Goal: Task Accomplishment & Management: Manage account settings

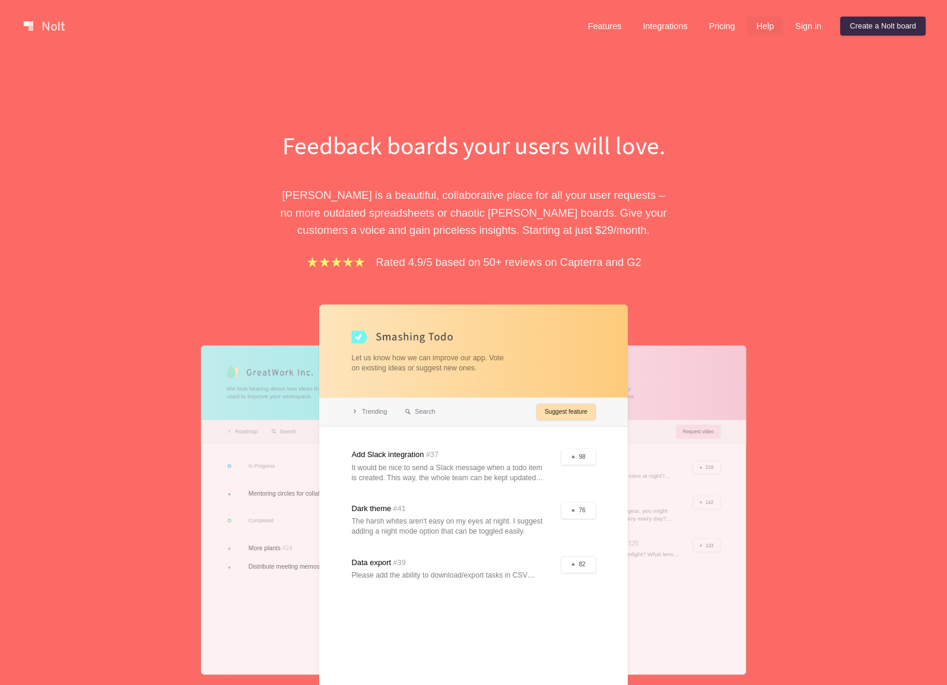
click at [793, 27] on link "Sign in" at bounding box center [808, 26] width 45 height 19
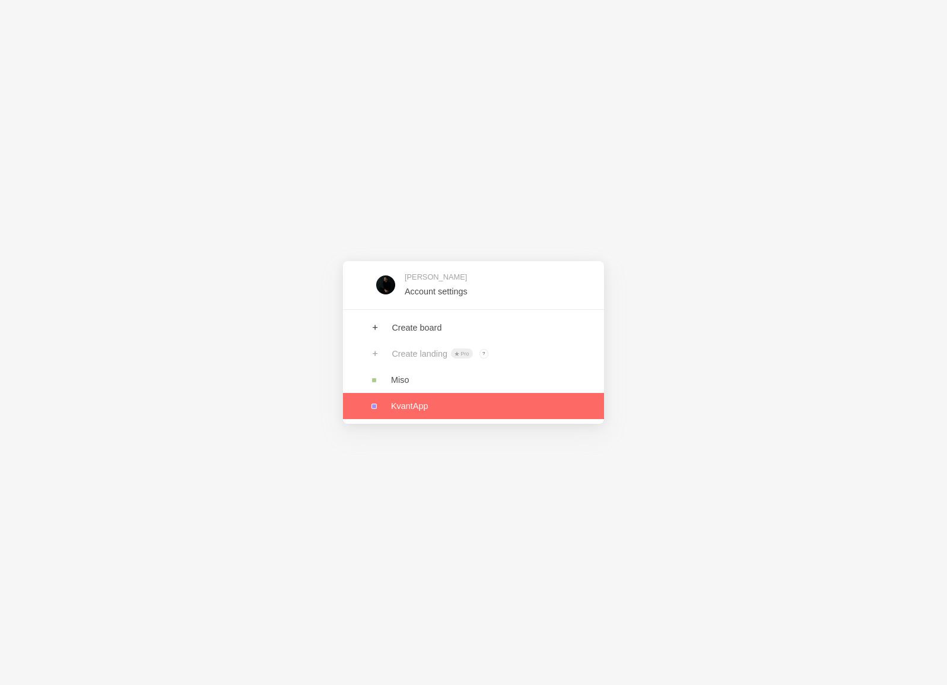
click at [439, 408] on link at bounding box center [473, 406] width 261 height 26
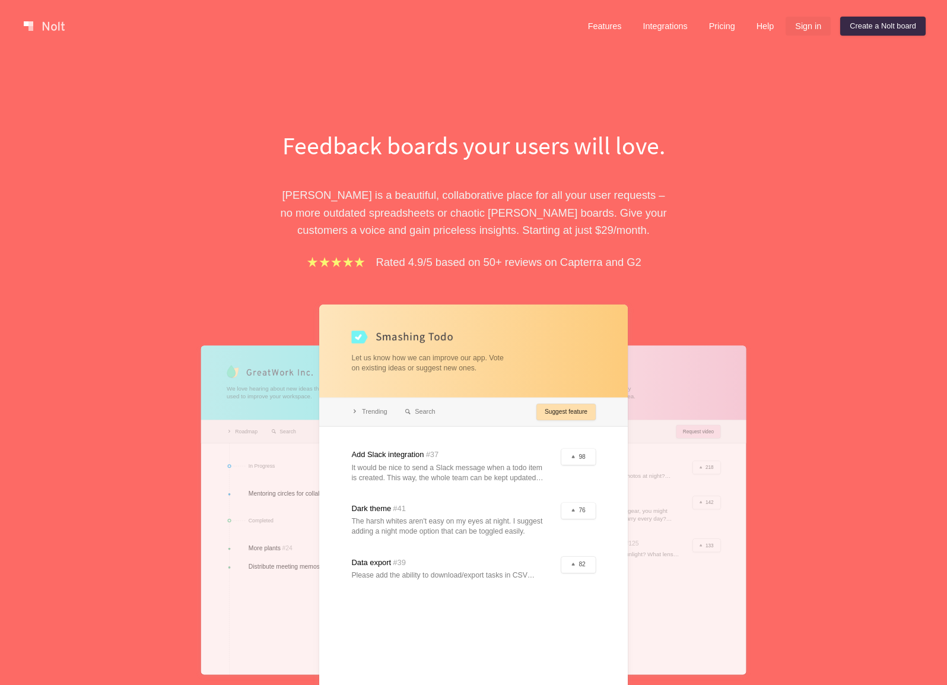
click at [806, 24] on link "Sign in" at bounding box center [808, 26] width 45 height 19
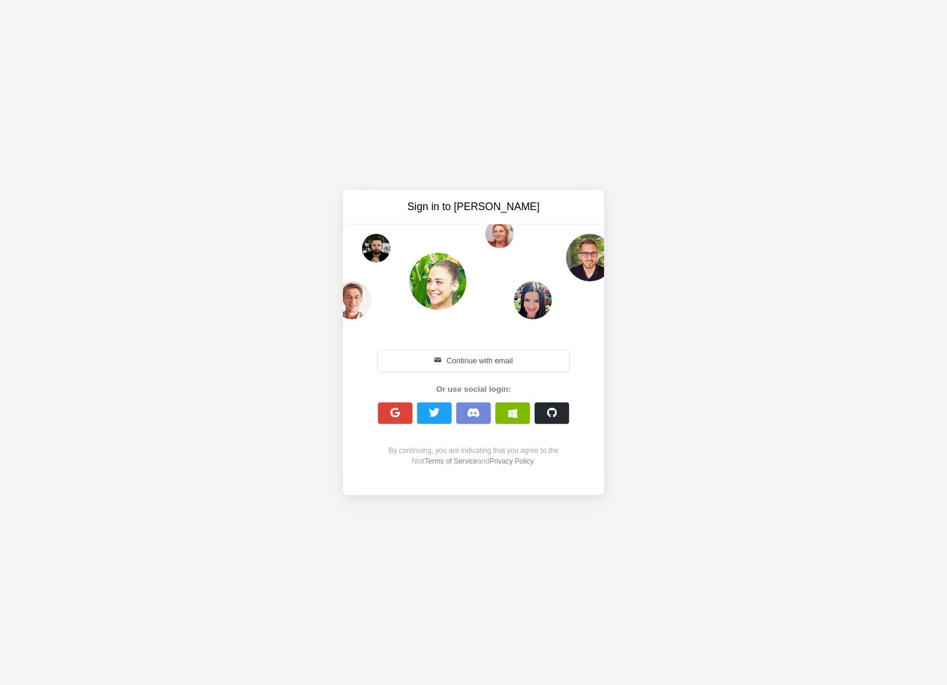
drag, startPoint x: 484, startPoint y: 355, endPoint x: 461, endPoint y: 360, distance: 23.8
click at [481, 355] on button "Continue with email" at bounding box center [473, 360] width 191 height 21
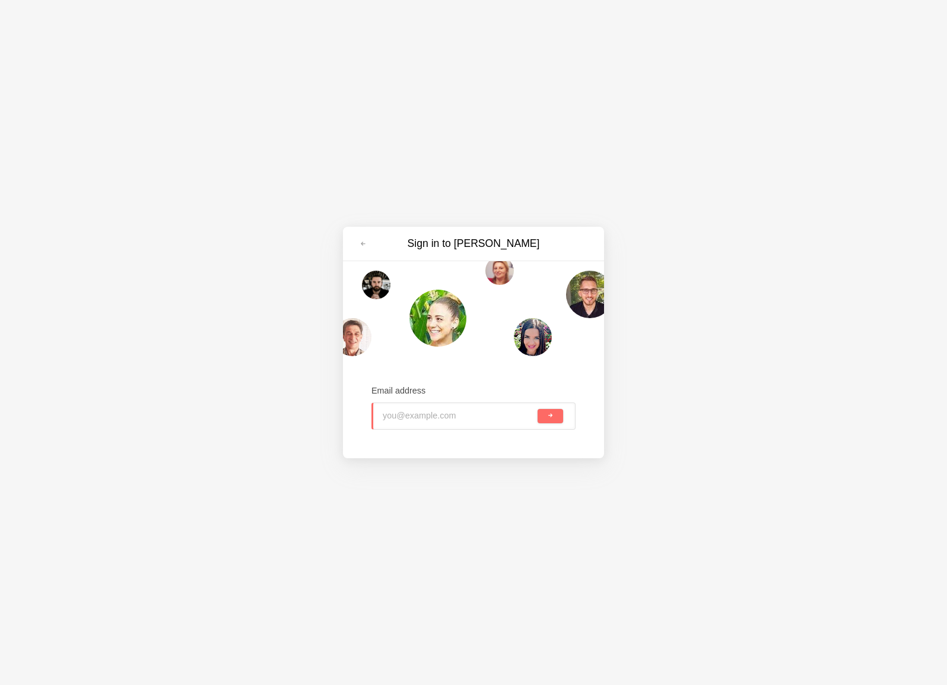
drag, startPoint x: 248, startPoint y: 427, endPoint x: 395, endPoint y: 432, distance: 147.3
click at [255, 426] on div "Sign in to Nolt Email address" at bounding box center [473, 342] width 947 height 685
drag, startPoint x: 526, startPoint y: 423, endPoint x: 529, endPoint y: 415, distance: 8.0
click at [526, 423] on input "email" at bounding box center [459, 416] width 153 height 26
click at [529, 415] on input "email" at bounding box center [459, 416] width 153 height 26
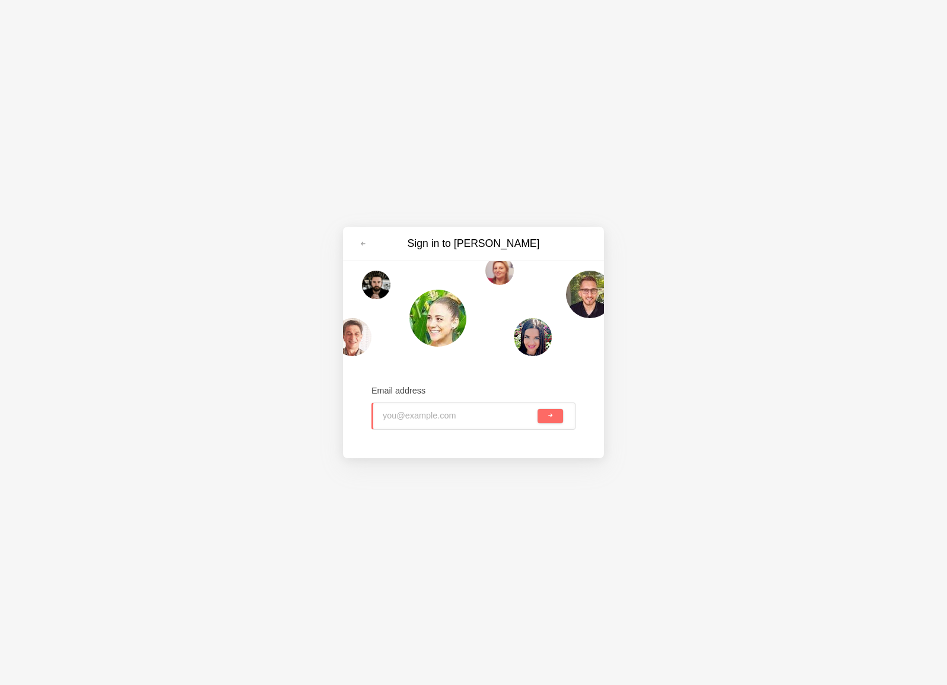
drag, startPoint x: 445, startPoint y: 417, endPoint x: 419, endPoint y: 417, distance: 26.1
click at [445, 416] on input "email" at bounding box center [459, 416] width 153 height 26
click at [419, 417] on input "email" at bounding box center [459, 416] width 153 height 26
type input "andrei@companynt.com"
drag, startPoint x: 550, startPoint y: 411, endPoint x: 519, endPoint y: 425, distance: 33.2
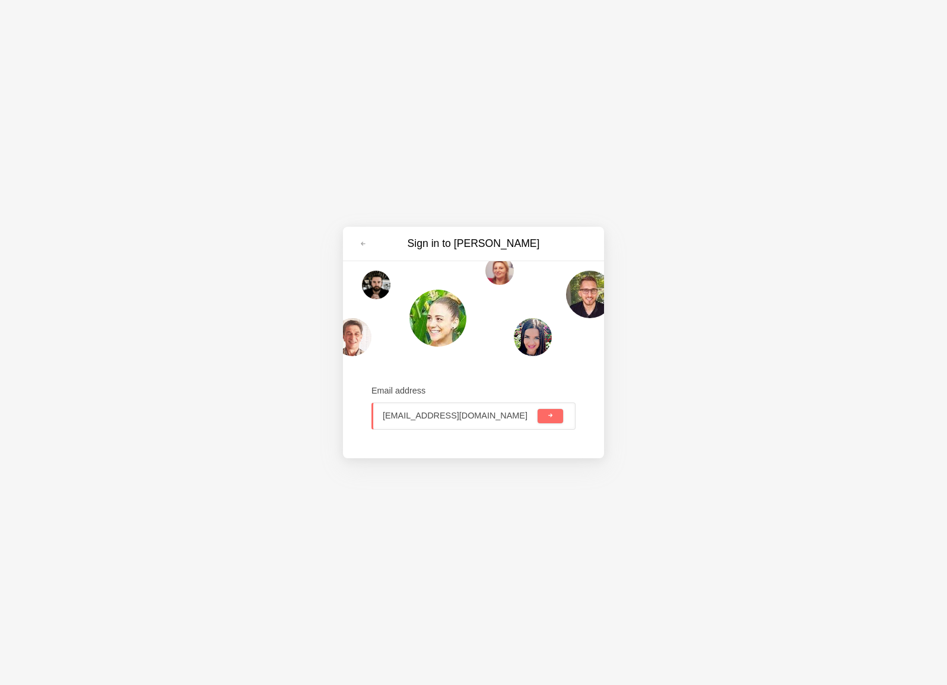
click at [548, 412] on span "submit" at bounding box center [550, 415] width 7 height 7
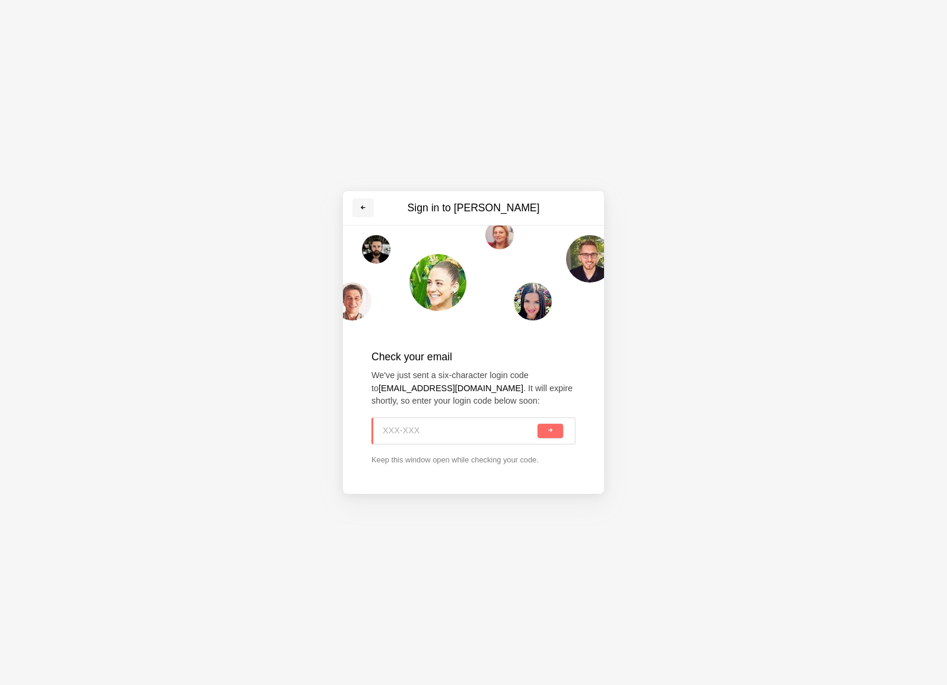
click at [366, 210] on span at bounding box center [363, 207] width 7 height 7
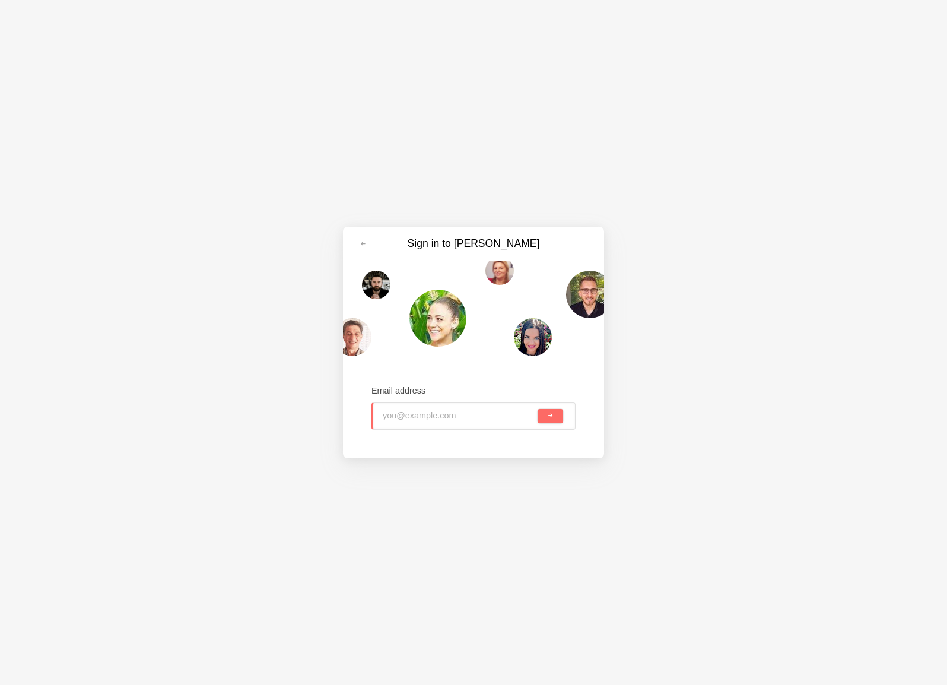
click at [366, 209] on div "Sign in to Nolt Email address" at bounding box center [473, 342] width 947 height 685
click at [361, 243] on span at bounding box center [363, 243] width 7 height 7
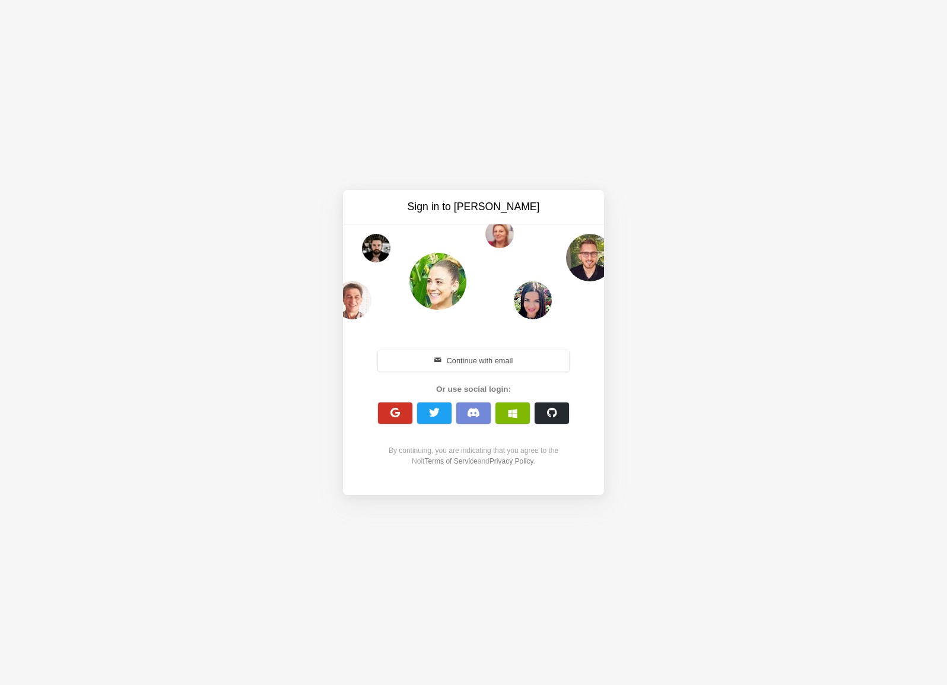
click at [386, 407] on button "button" at bounding box center [395, 412] width 34 height 21
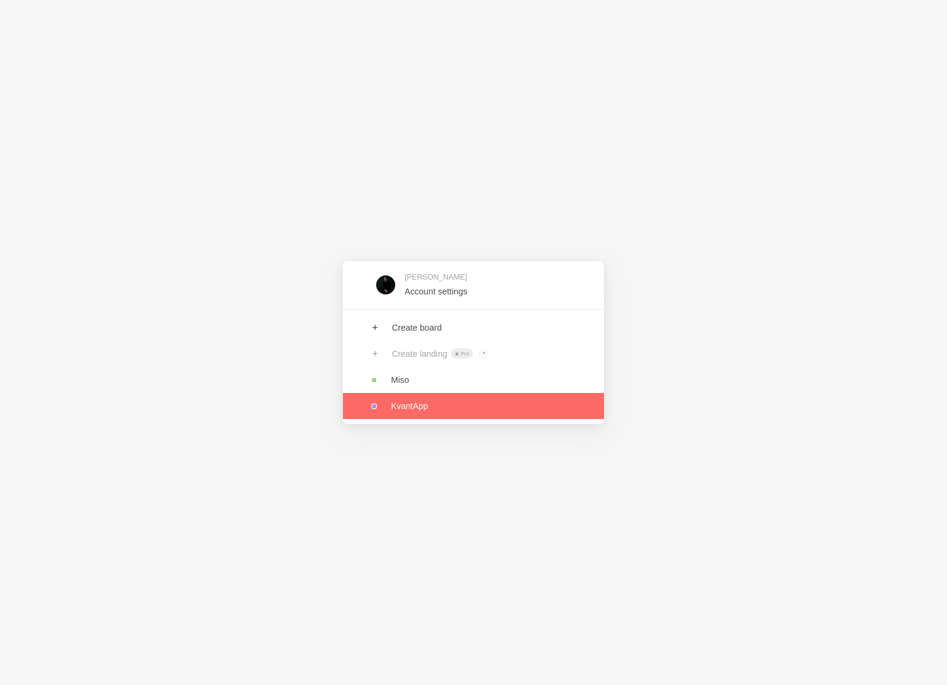
click at [424, 405] on link at bounding box center [473, 406] width 261 height 26
